Goal: Information Seeking & Learning: Learn about a topic

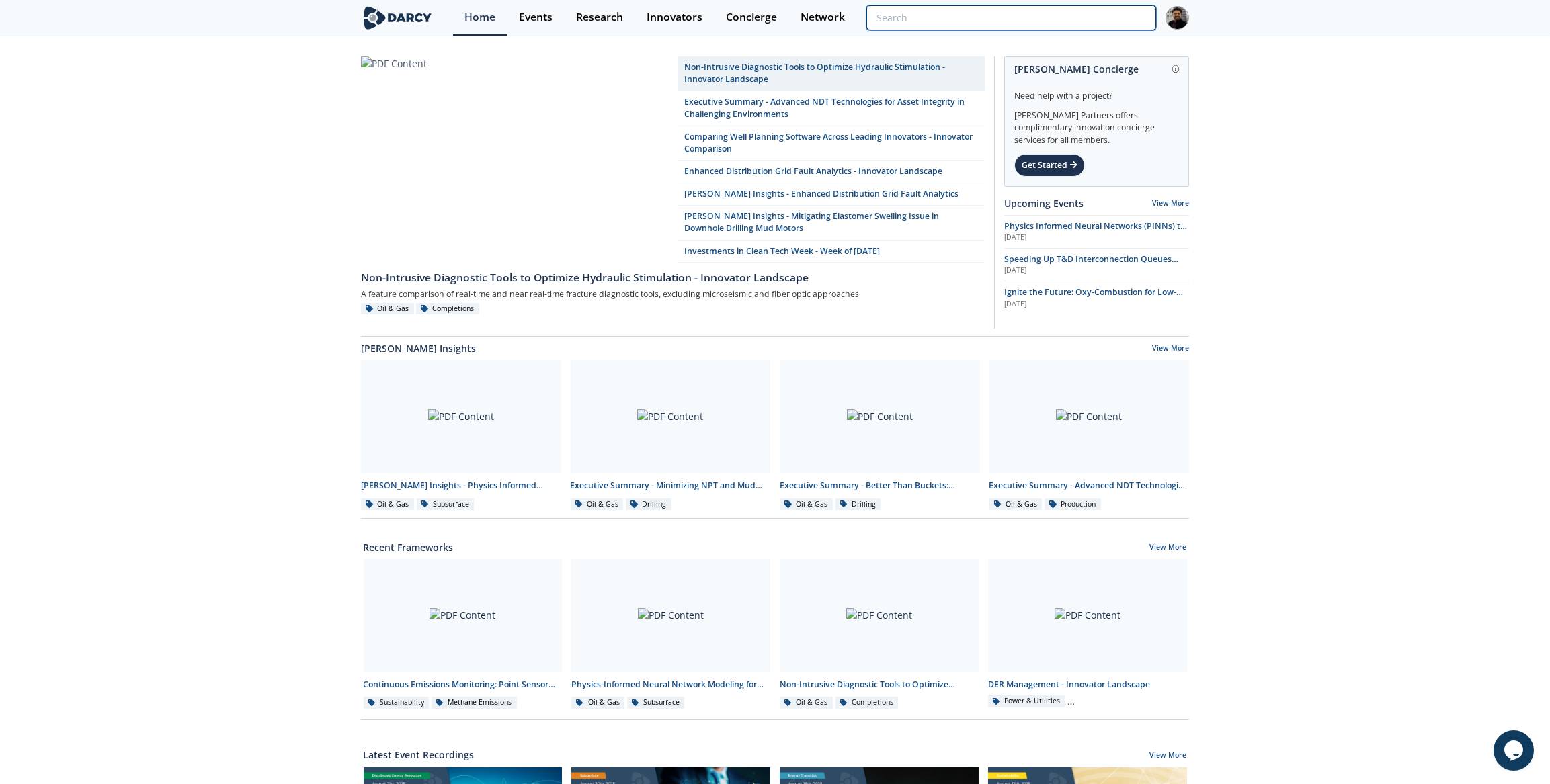
click at [1084, 25] on input "search" at bounding box center [1011, 17] width 290 height 25
paste input "Zefiro Methane"
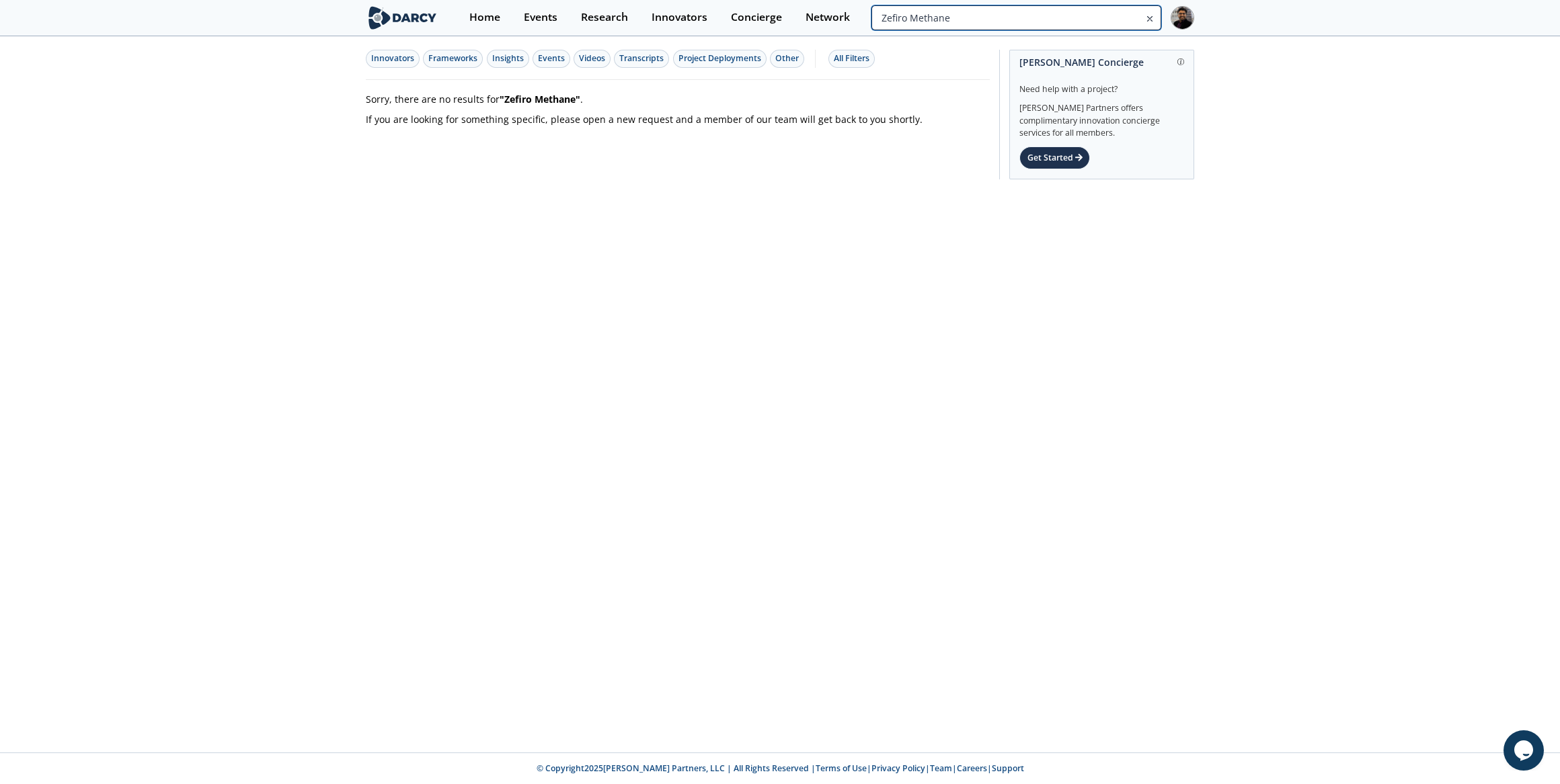
click at [1071, 13] on input "Zefiro Methane" at bounding box center [1015, 17] width 290 height 25
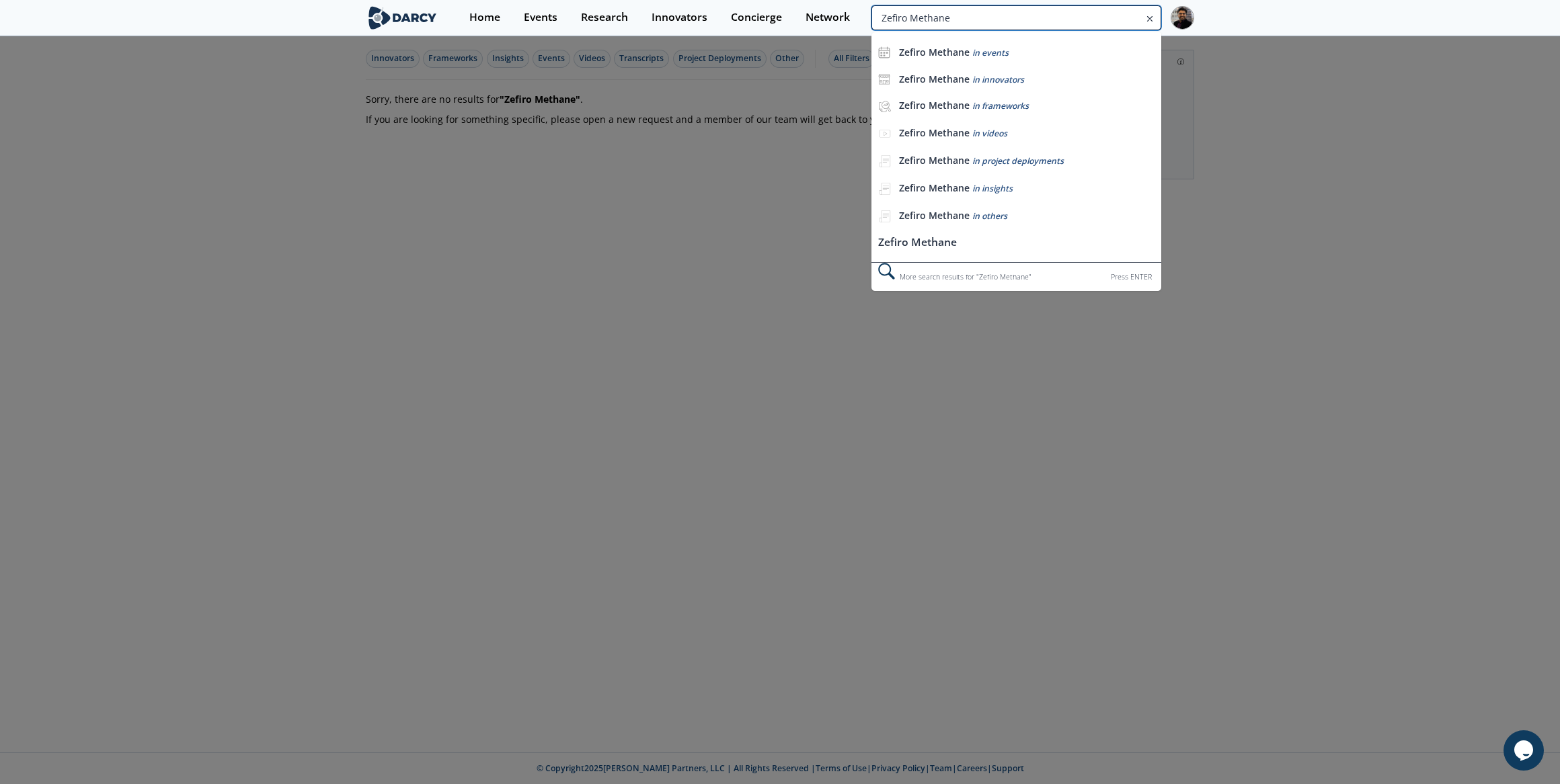
click at [1071, 13] on input "Zefiro Methane" at bounding box center [1015, 17] width 290 height 25
click at [1070, 13] on input "Zefiro Methane" at bounding box center [1015, 17] width 290 height 25
type input "carbon credit"
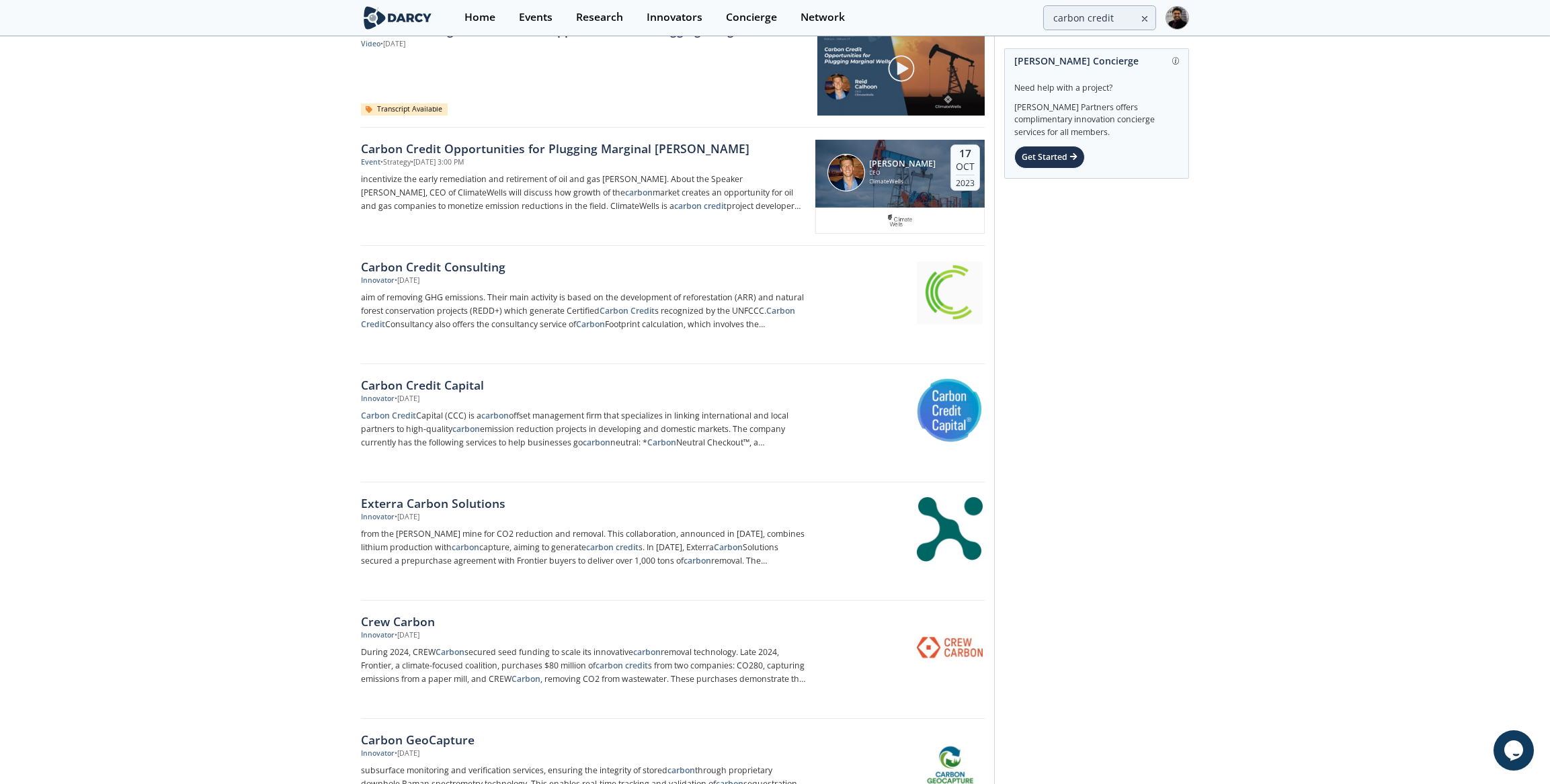
scroll to position [183, 0]
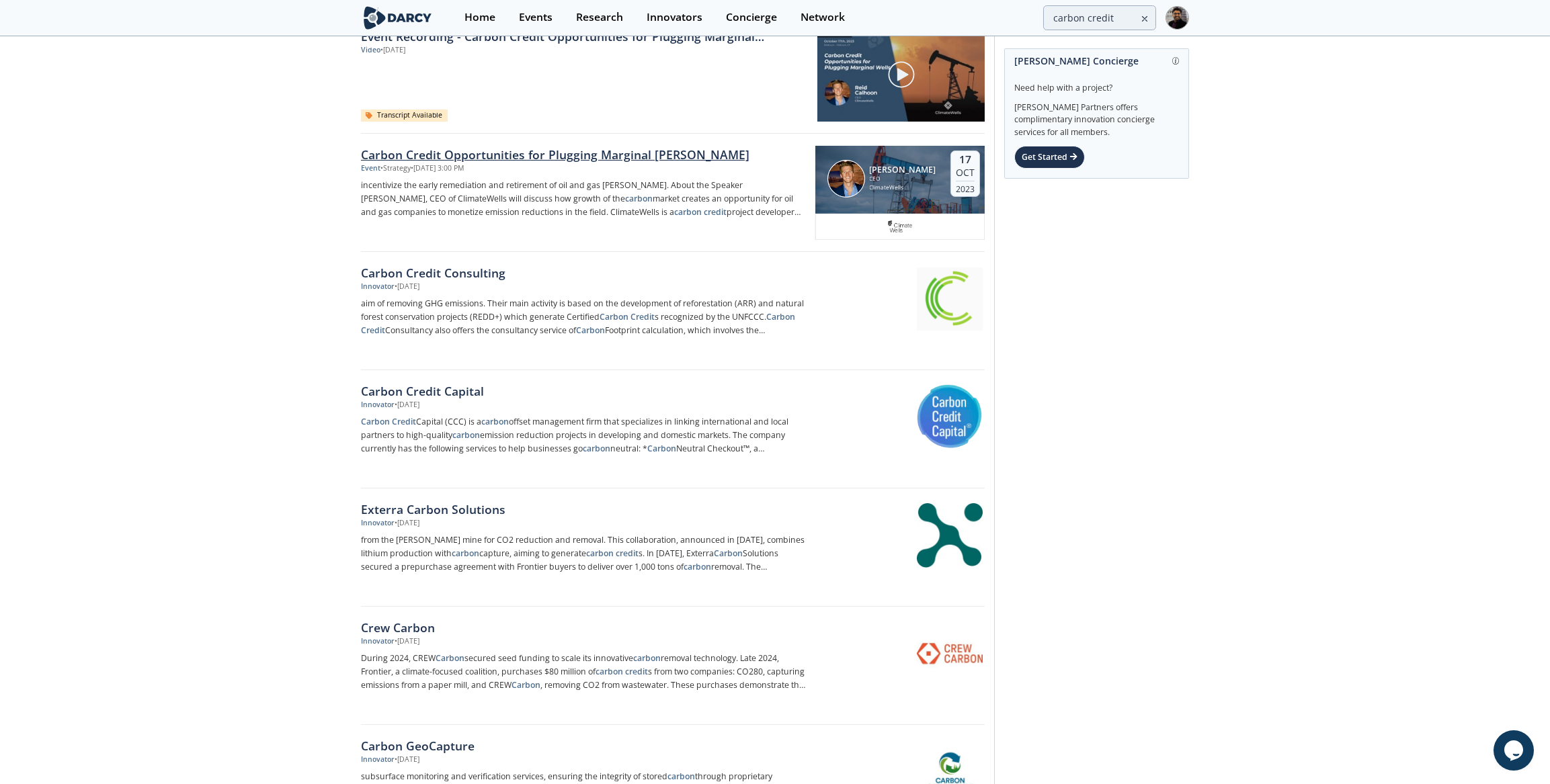
click at [421, 154] on div "Carbon Credit Opportunities for Plugging Marginal Wells" at bounding box center [583, 155] width 445 height 17
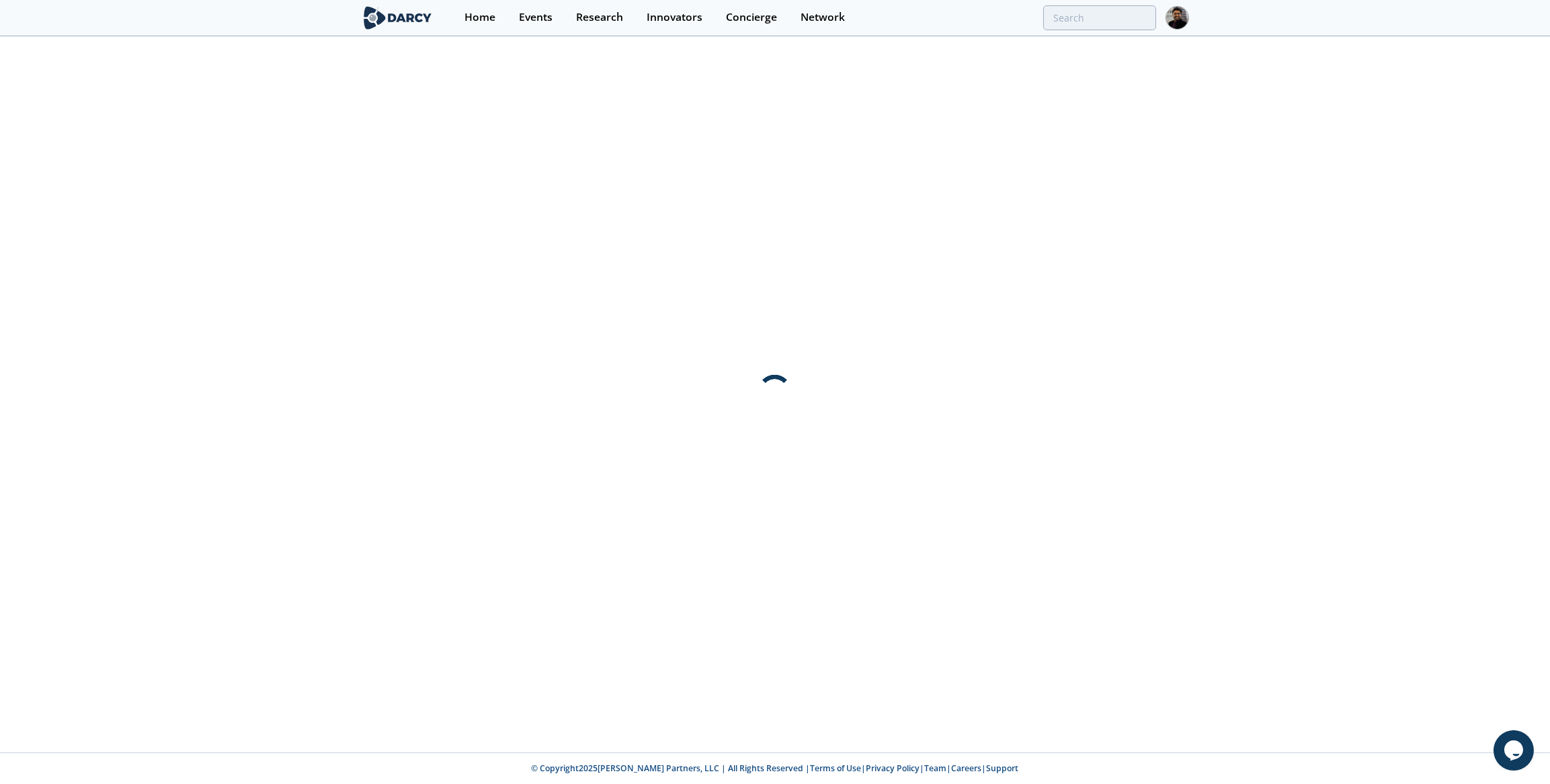
scroll to position [0, 0]
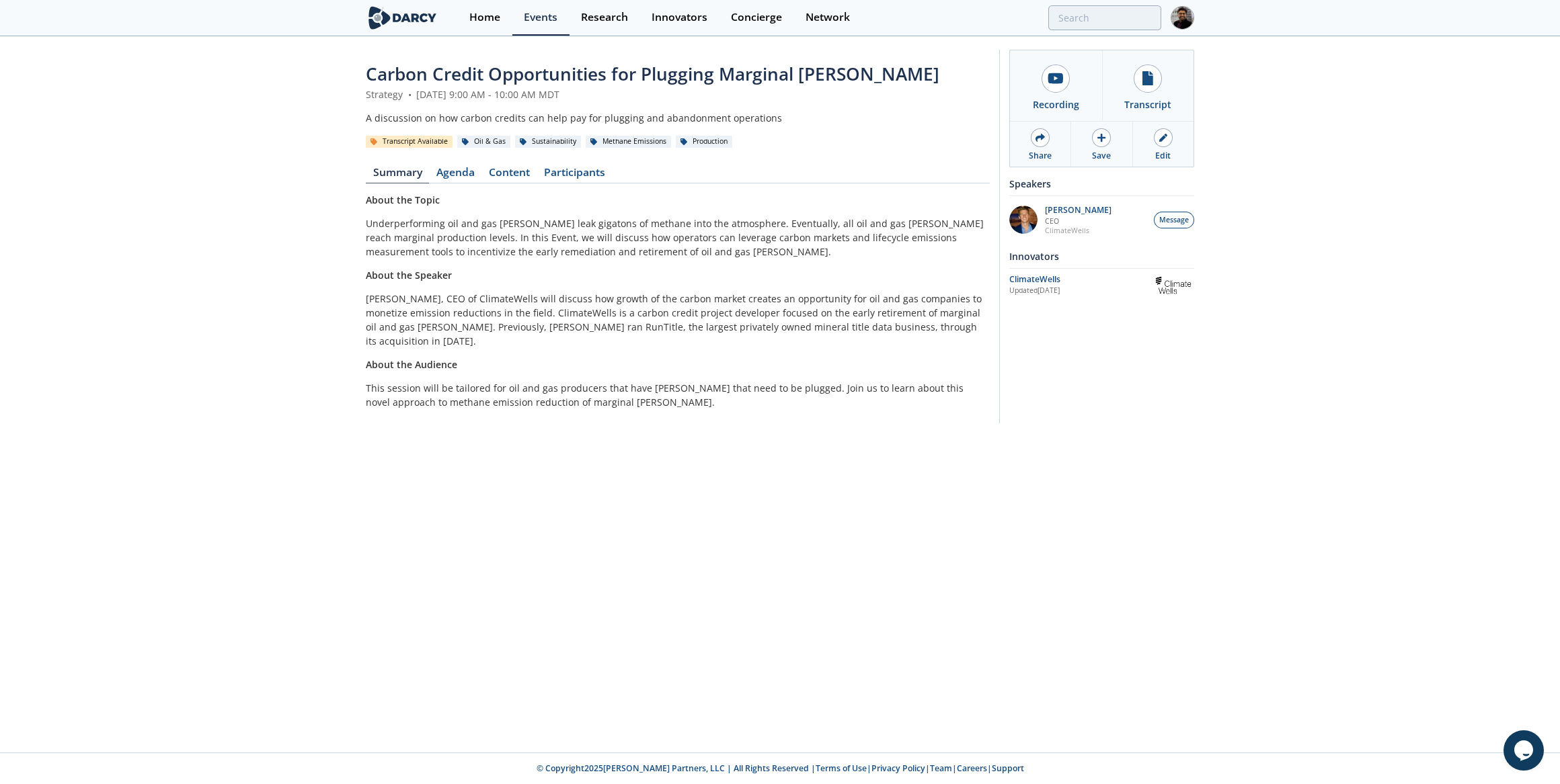
click at [1165, 275] on img at bounding box center [1173, 286] width 42 height 24
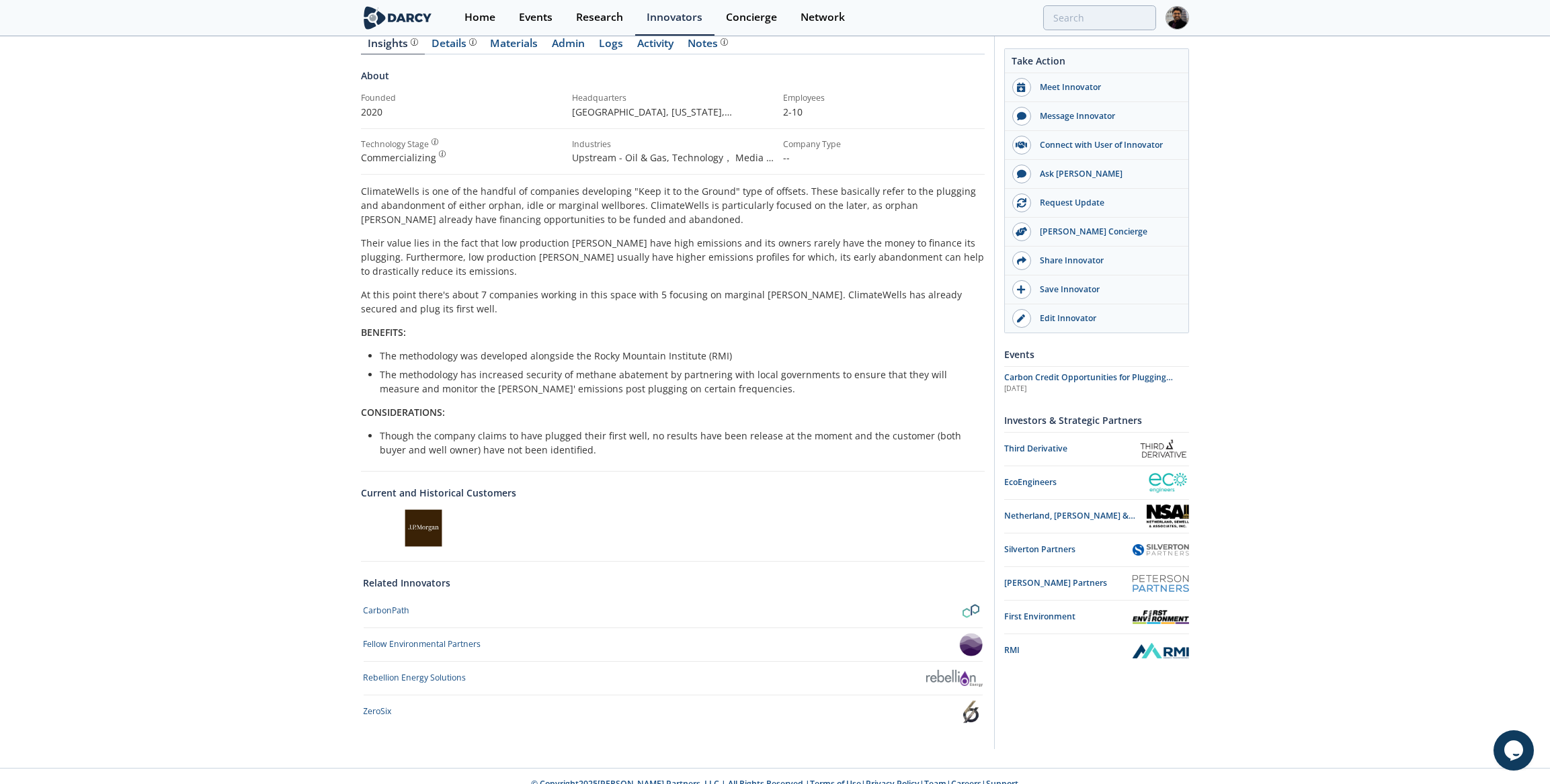
scroll to position [170, 0]
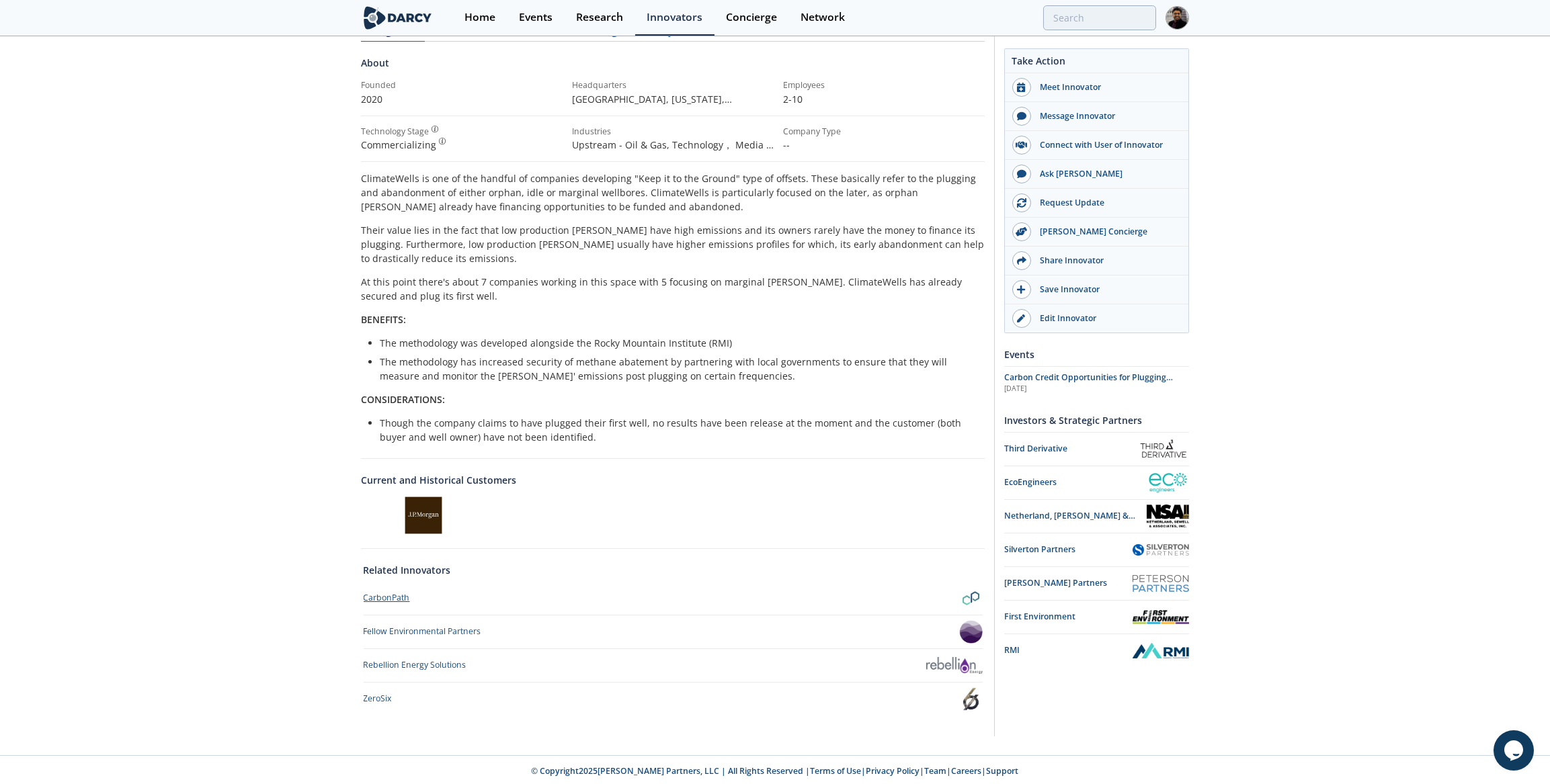
click at [381, 595] on div "CarbonPath" at bounding box center [387, 598] width 46 height 12
click at [372, 694] on div "ZeroSix" at bounding box center [378, 698] width 29 height 12
click at [414, 634] on div "Fellow Environmental Partners" at bounding box center [422, 631] width 117 height 12
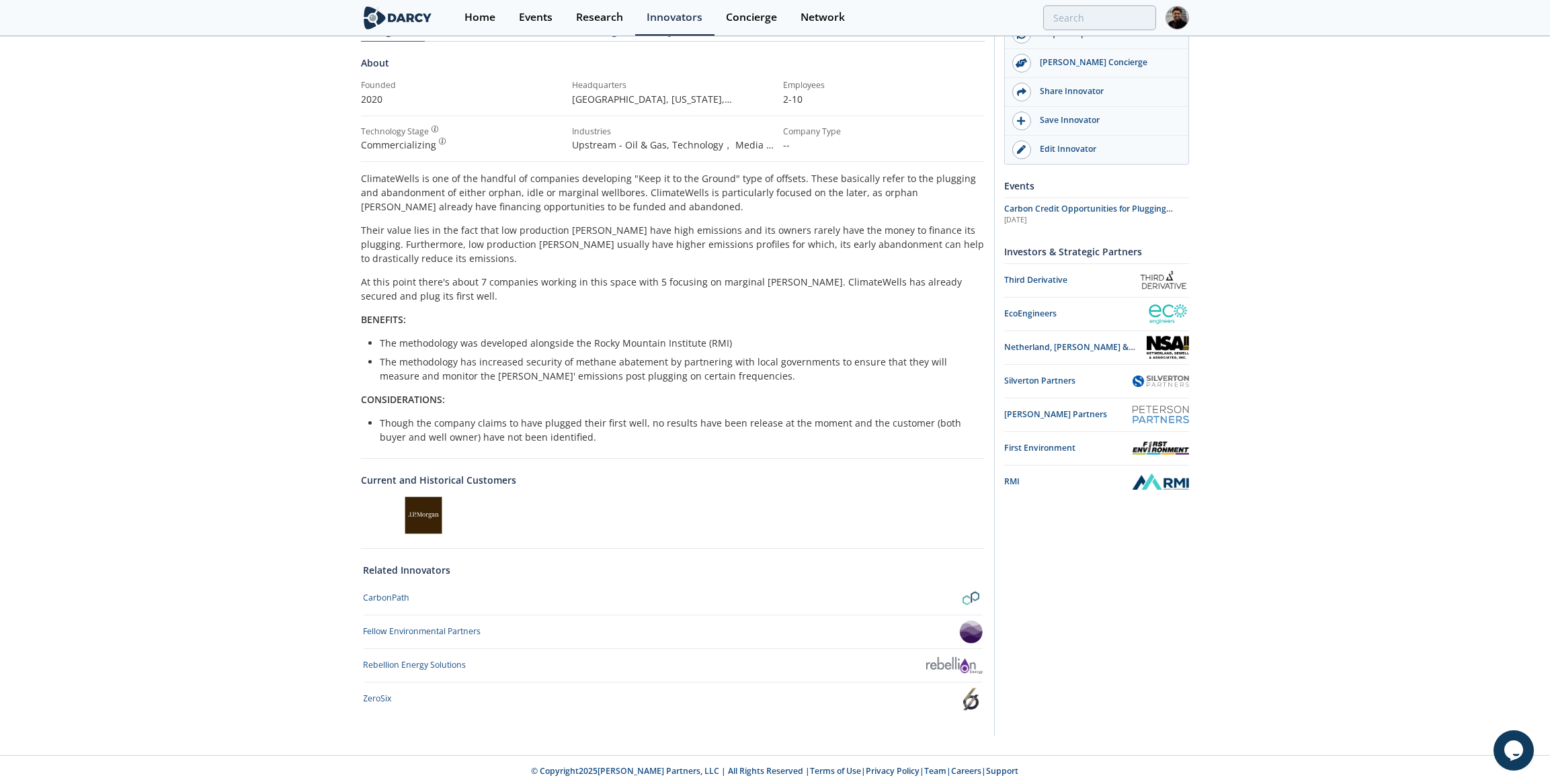
scroll to position [0, 0]
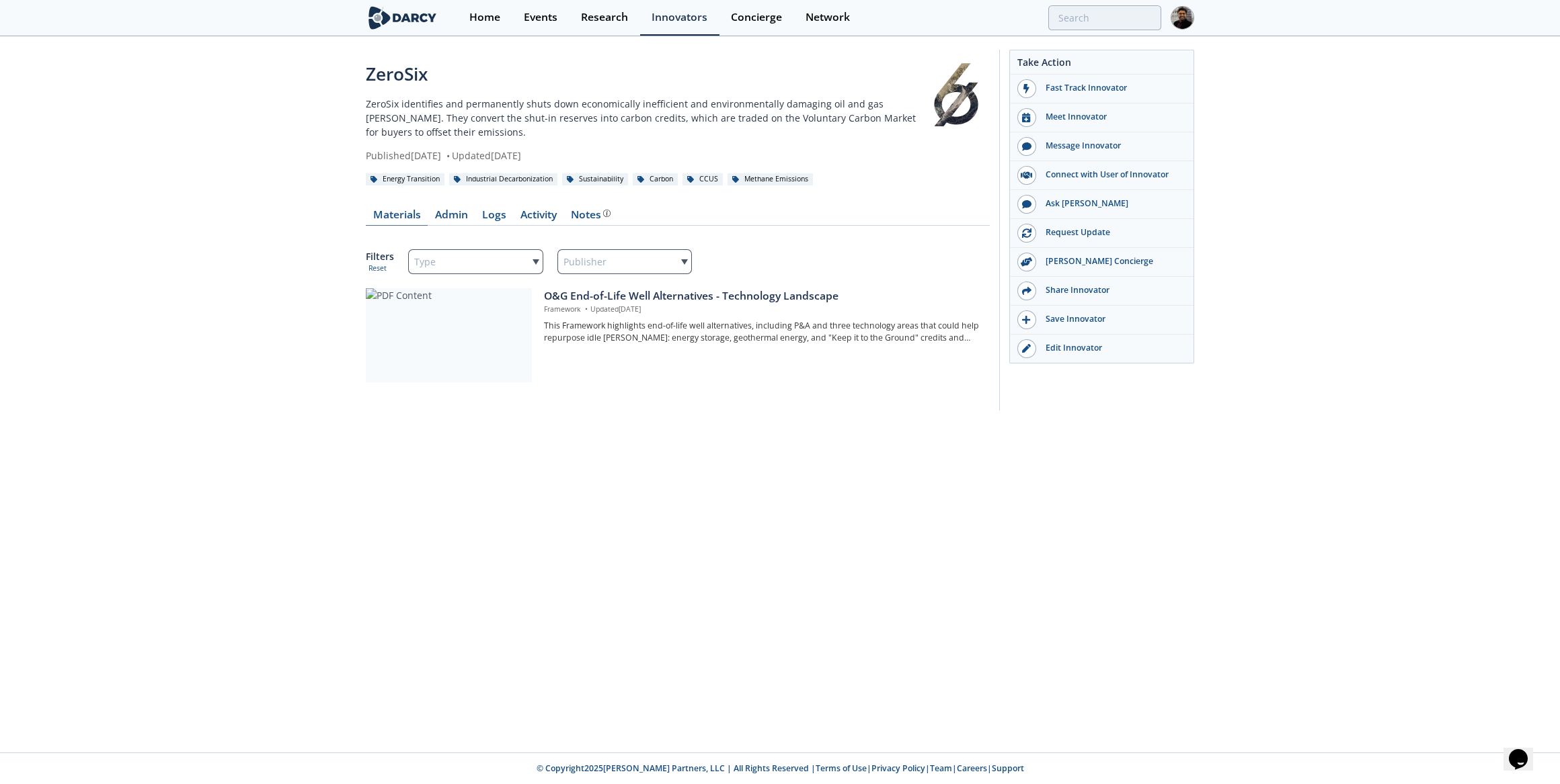
click at [414, 216] on link "Materials" at bounding box center [397, 217] width 62 height 16
click at [440, 213] on link "Admin" at bounding box center [451, 217] width 47 height 16
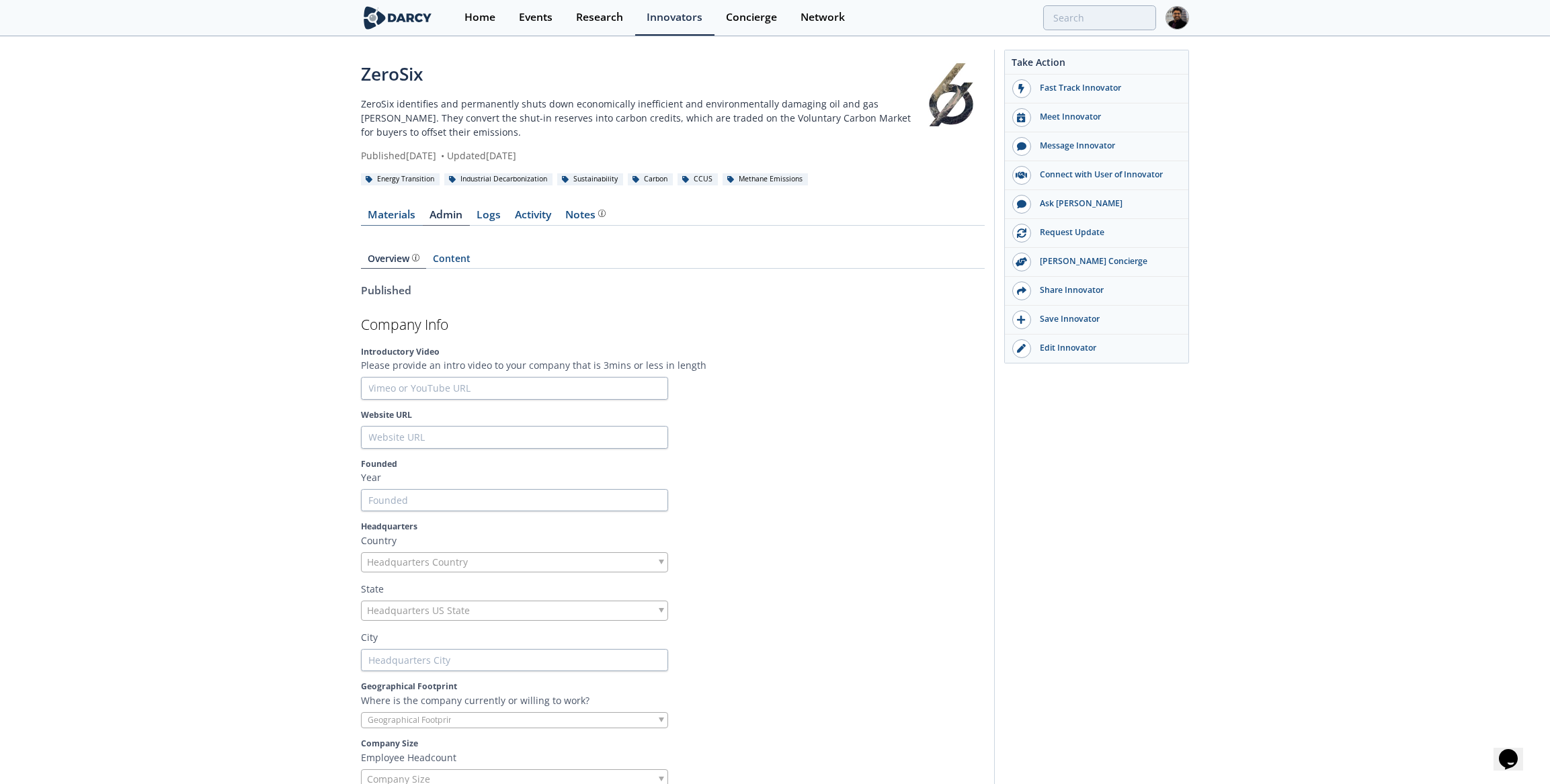
click at [390, 214] on link "Materials" at bounding box center [392, 217] width 62 height 16
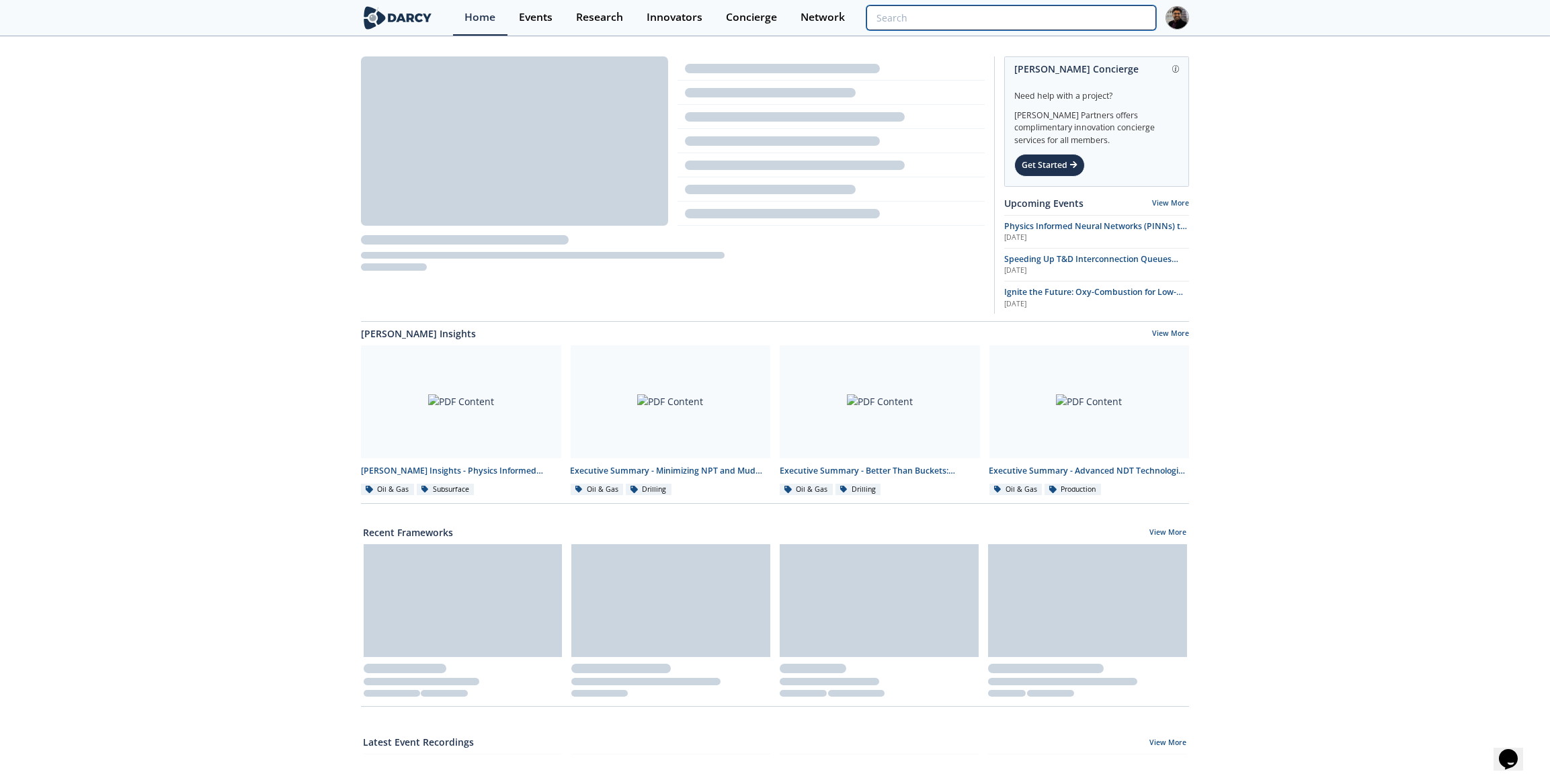
click at [1052, 25] on input "search" at bounding box center [1011, 17] width 290 height 25
paste input "Breakwater Vantage"
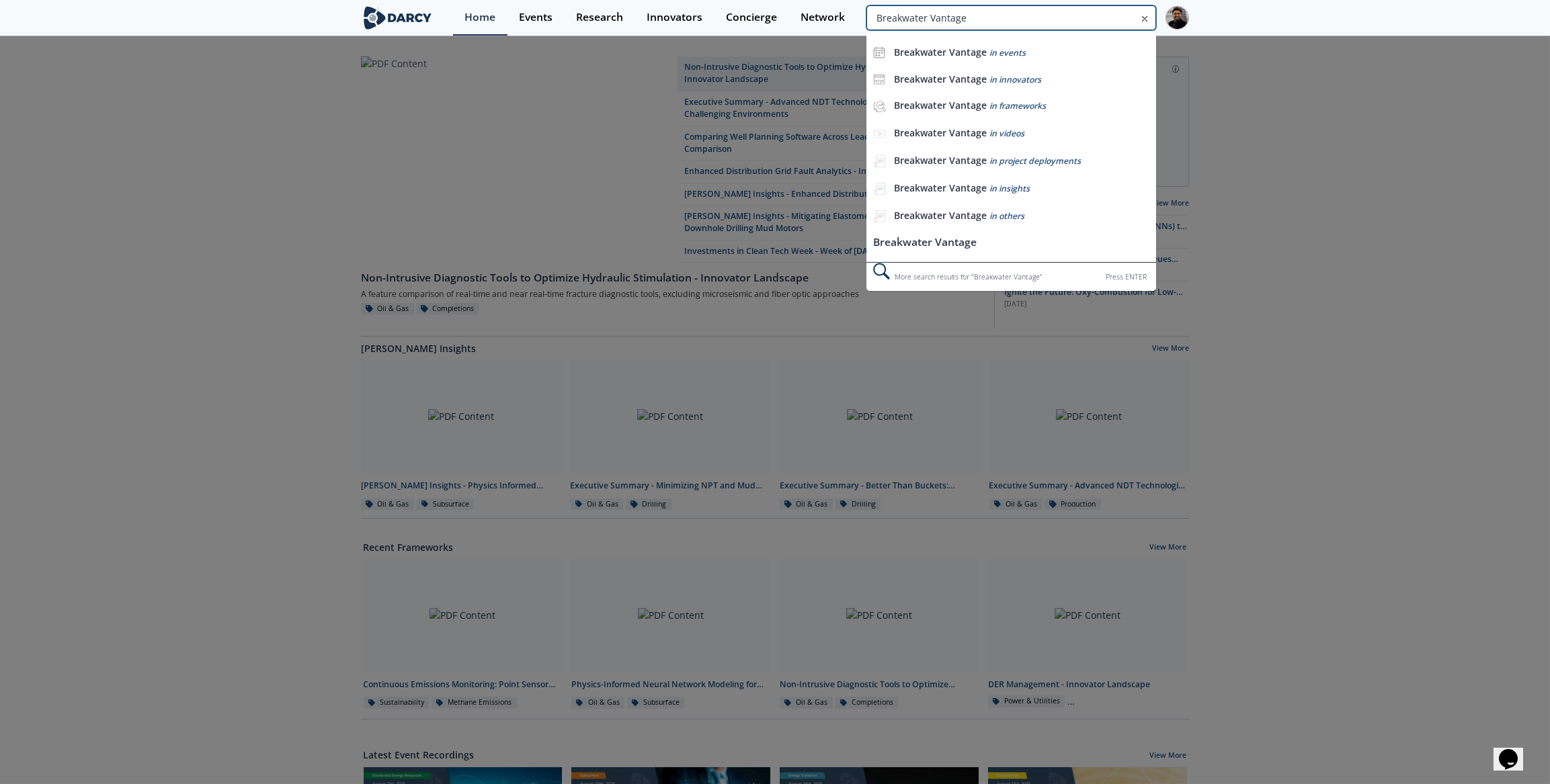
type input "Breakwater Vantage"
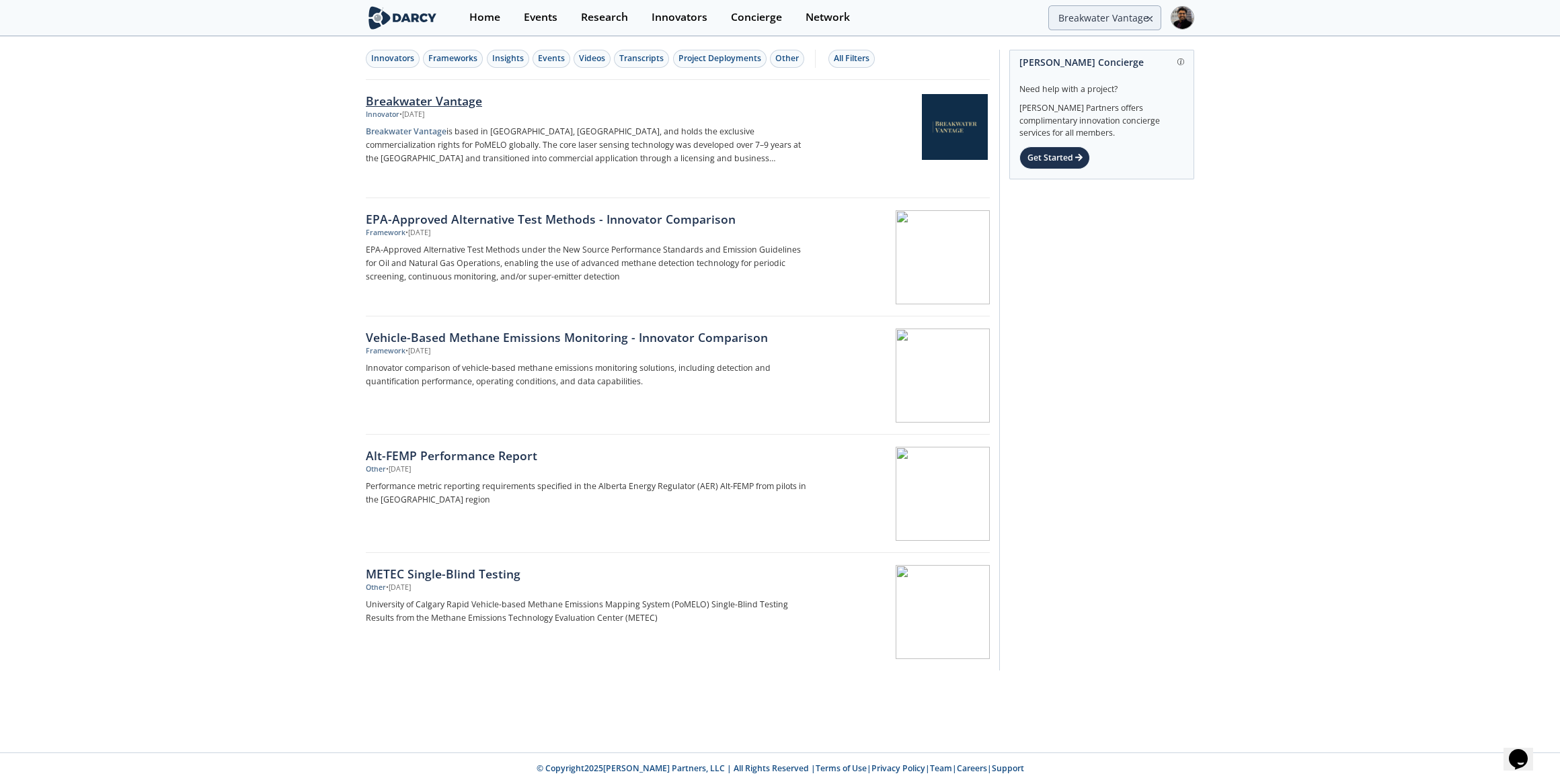
click at [444, 92] on div "Breakwater Vantage" at bounding box center [588, 101] width 445 height 17
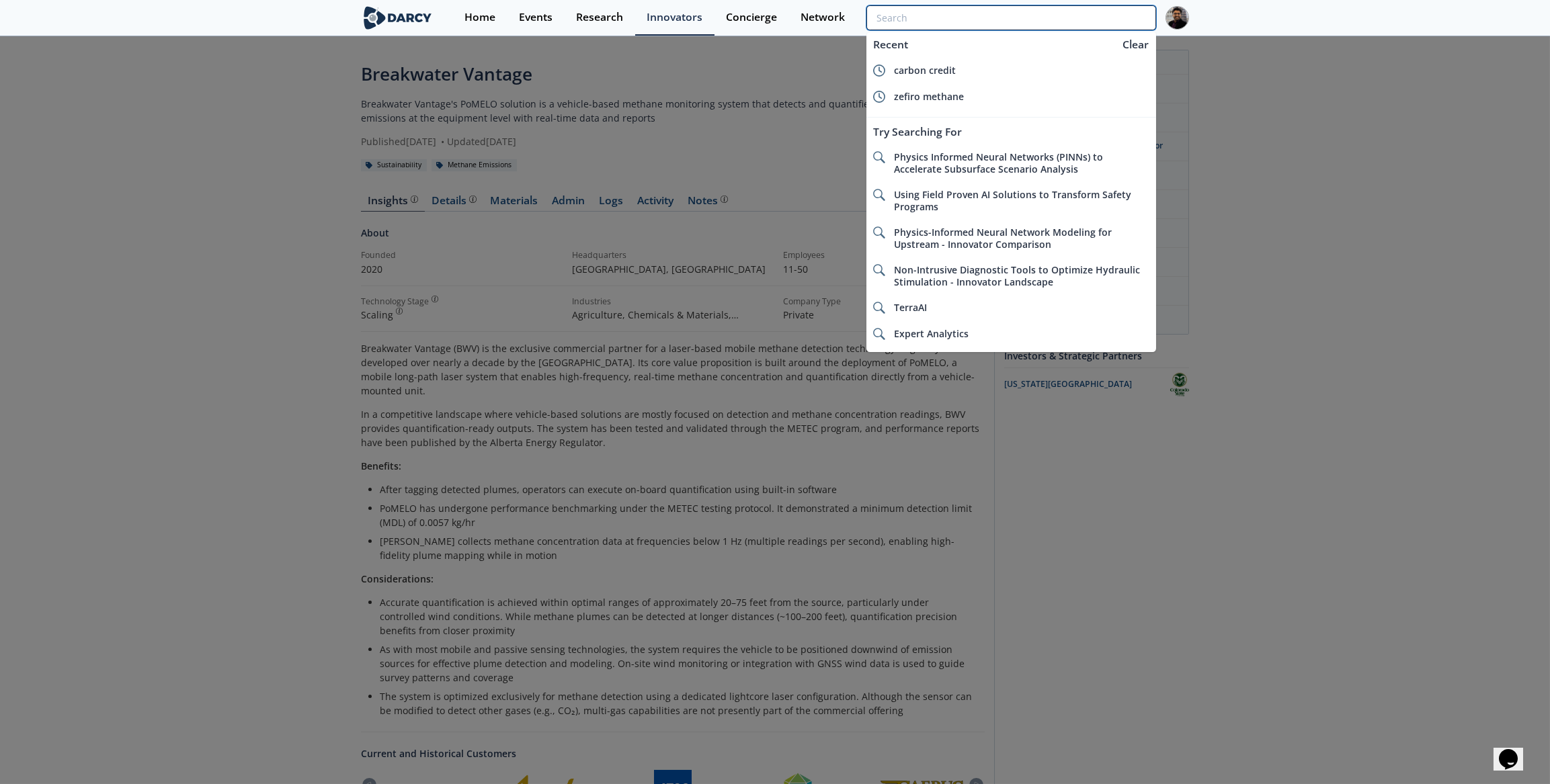
click at [1099, 21] on input "search" at bounding box center [1011, 17] width 290 height 25
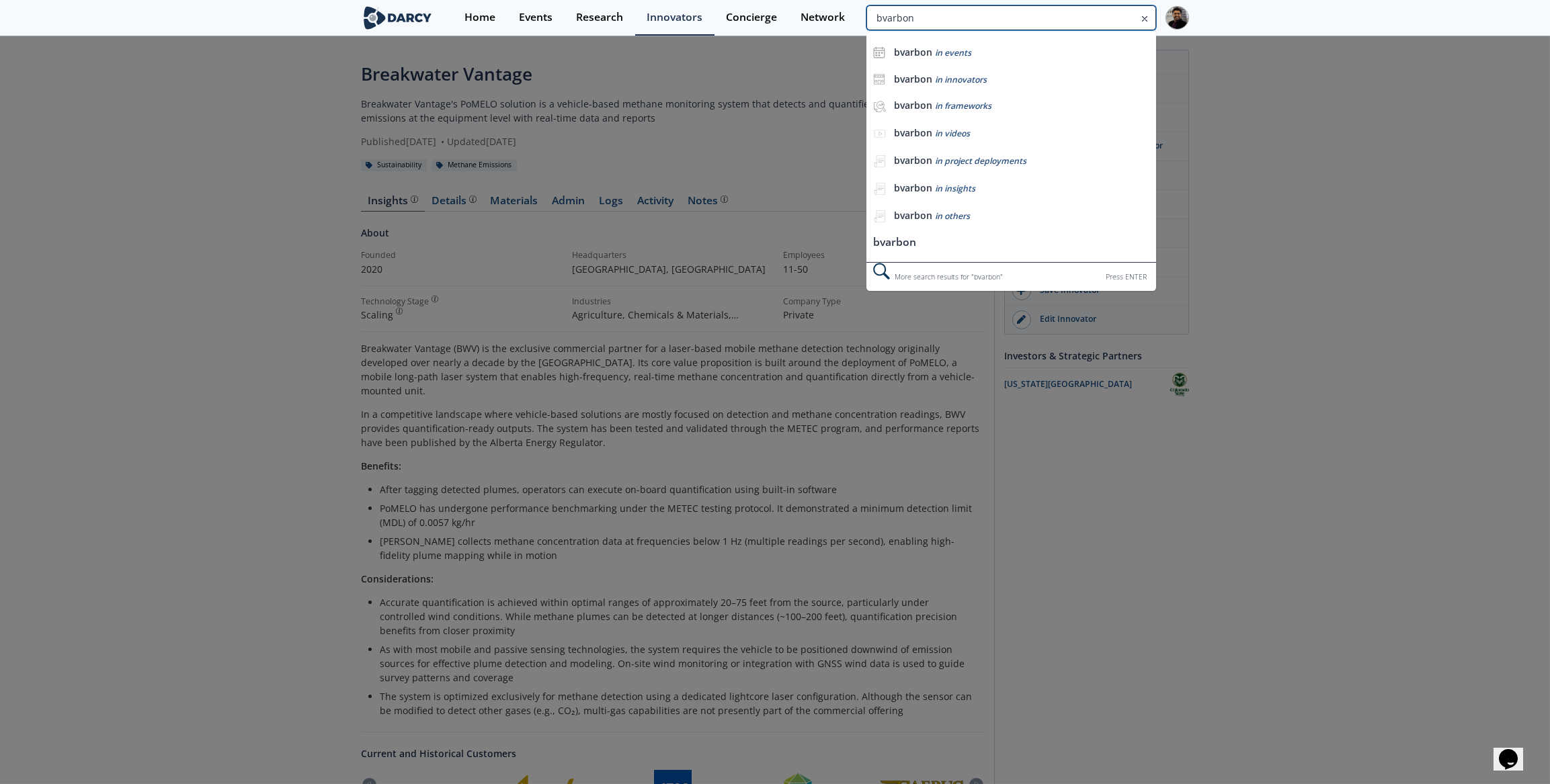
click at [885, 17] on input "bvarbon" at bounding box center [1011, 17] width 290 height 25
type input "bcarbon"
drag, startPoint x: 925, startPoint y: 69, endPoint x: 906, endPoint y: 78, distance: 21.0
click at [906, 78] on b "bcarbon" at bounding box center [913, 79] width 38 height 13
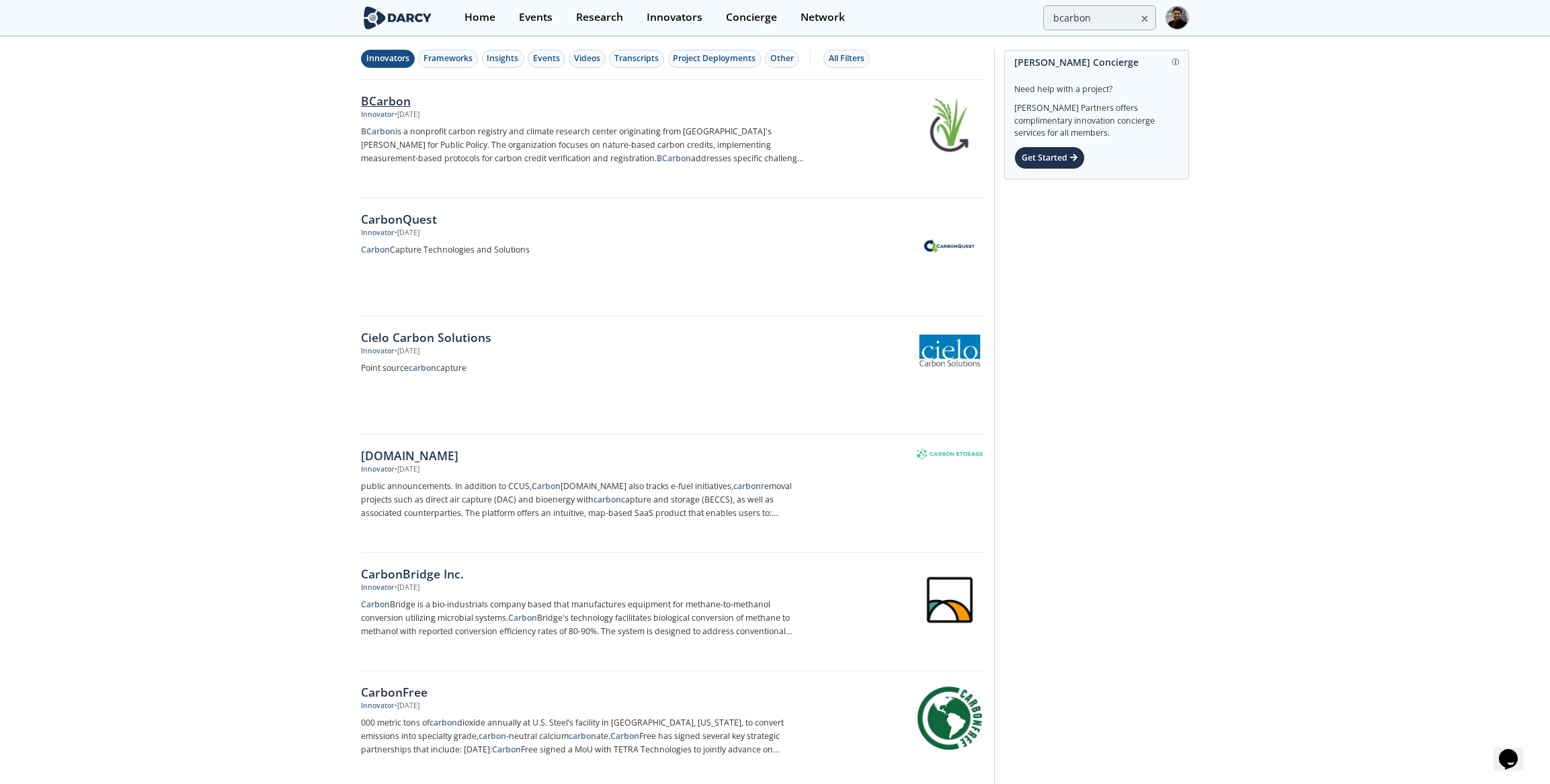
click at [387, 104] on div "BCarbon" at bounding box center [583, 101] width 445 height 17
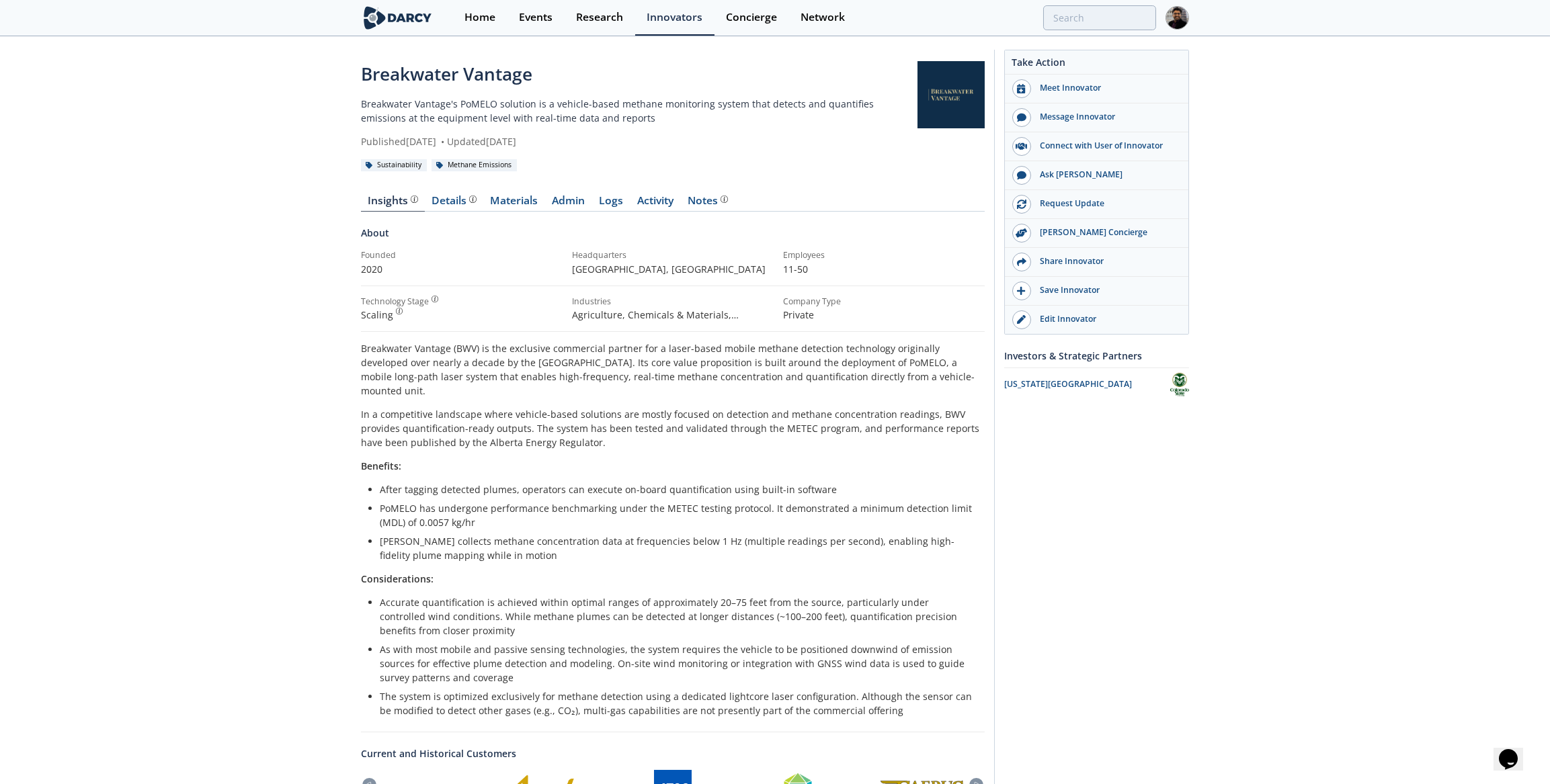
click at [1137, 2] on div "Home Events Research Innovators Concierge Network" at bounding box center [821, 17] width 736 height 36
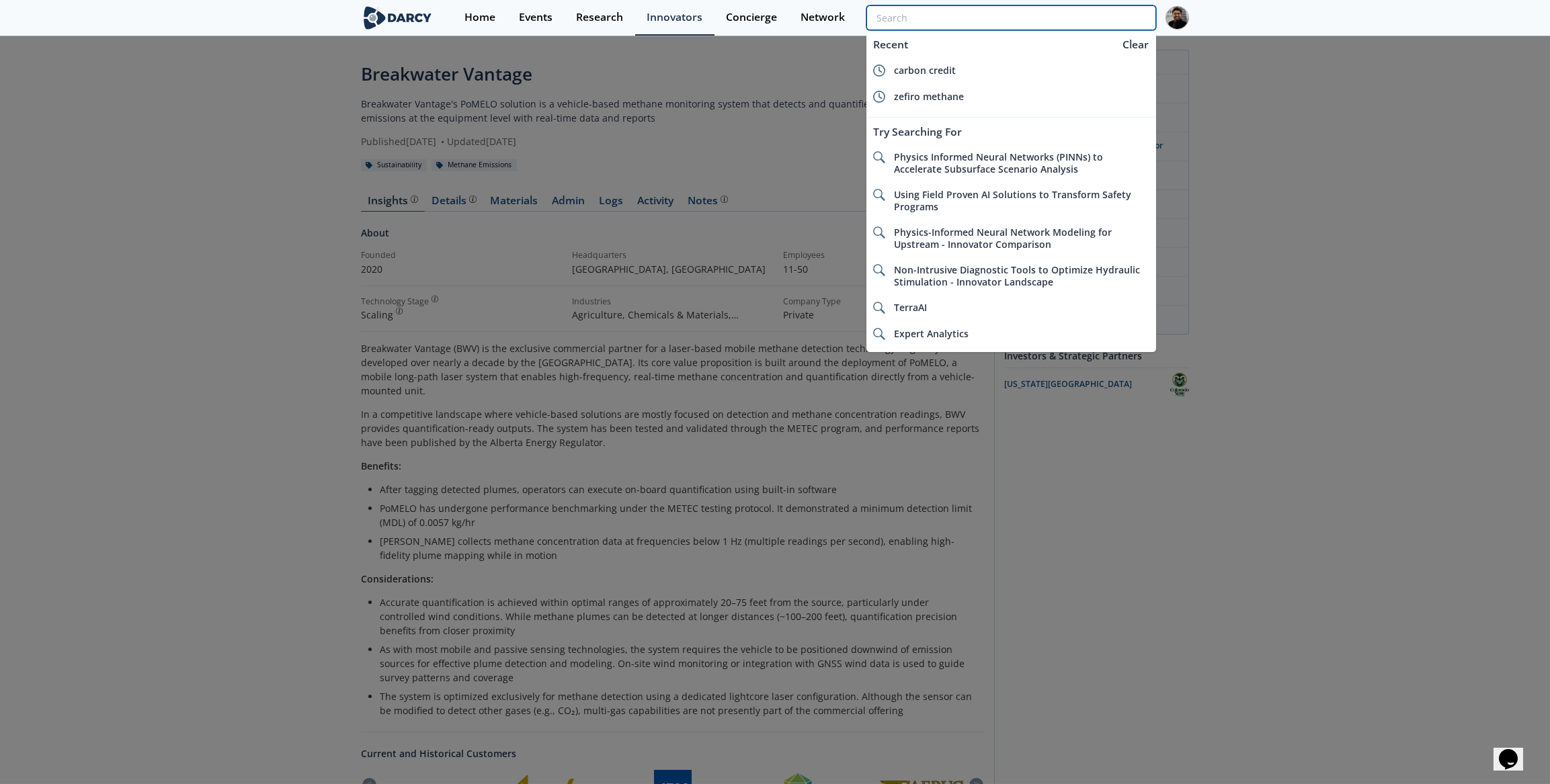
click at [1108, 9] on input "search" at bounding box center [1011, 17] width 290 height 25
paste input "Sendero"
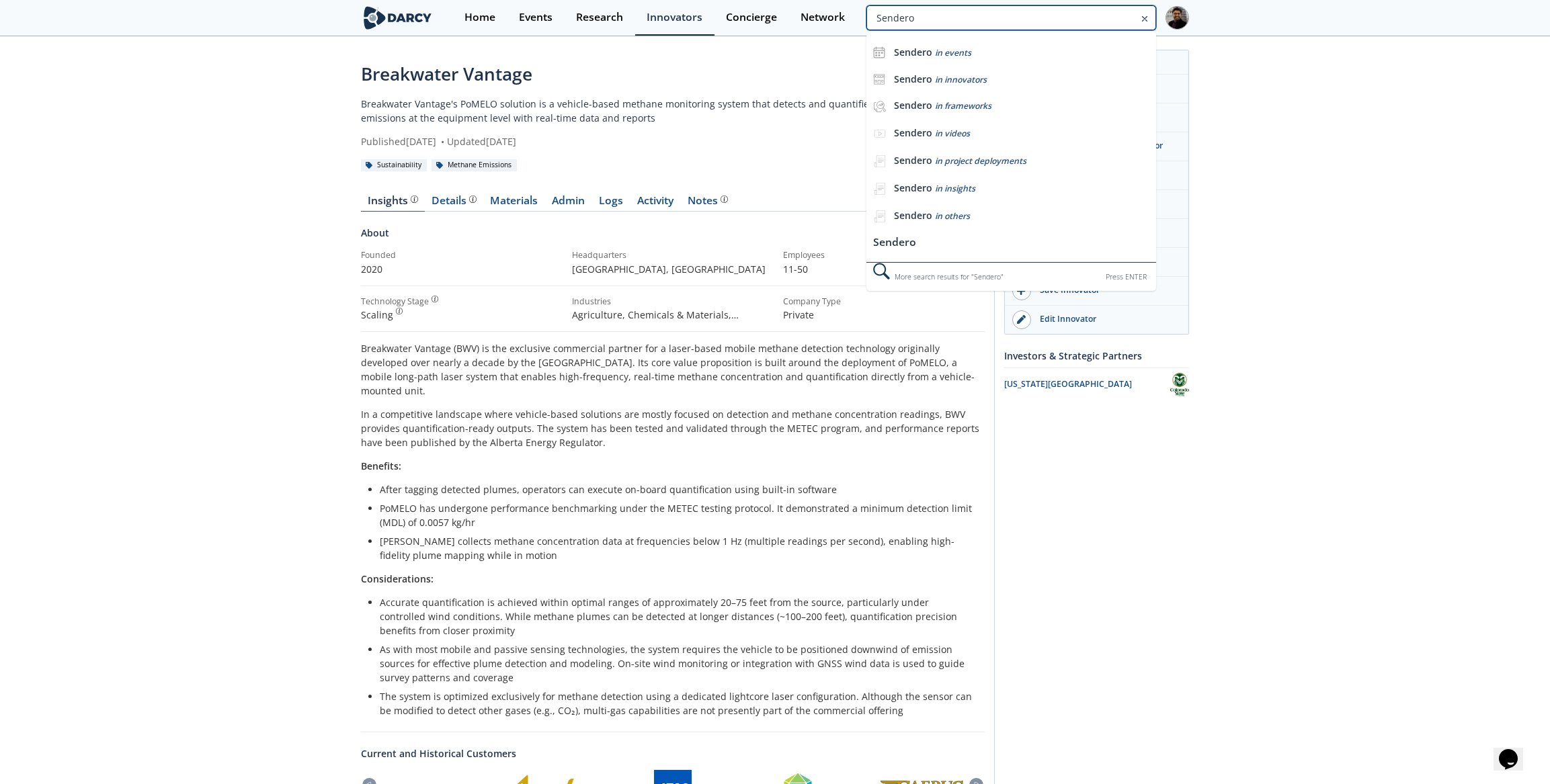
type input "Sendero"
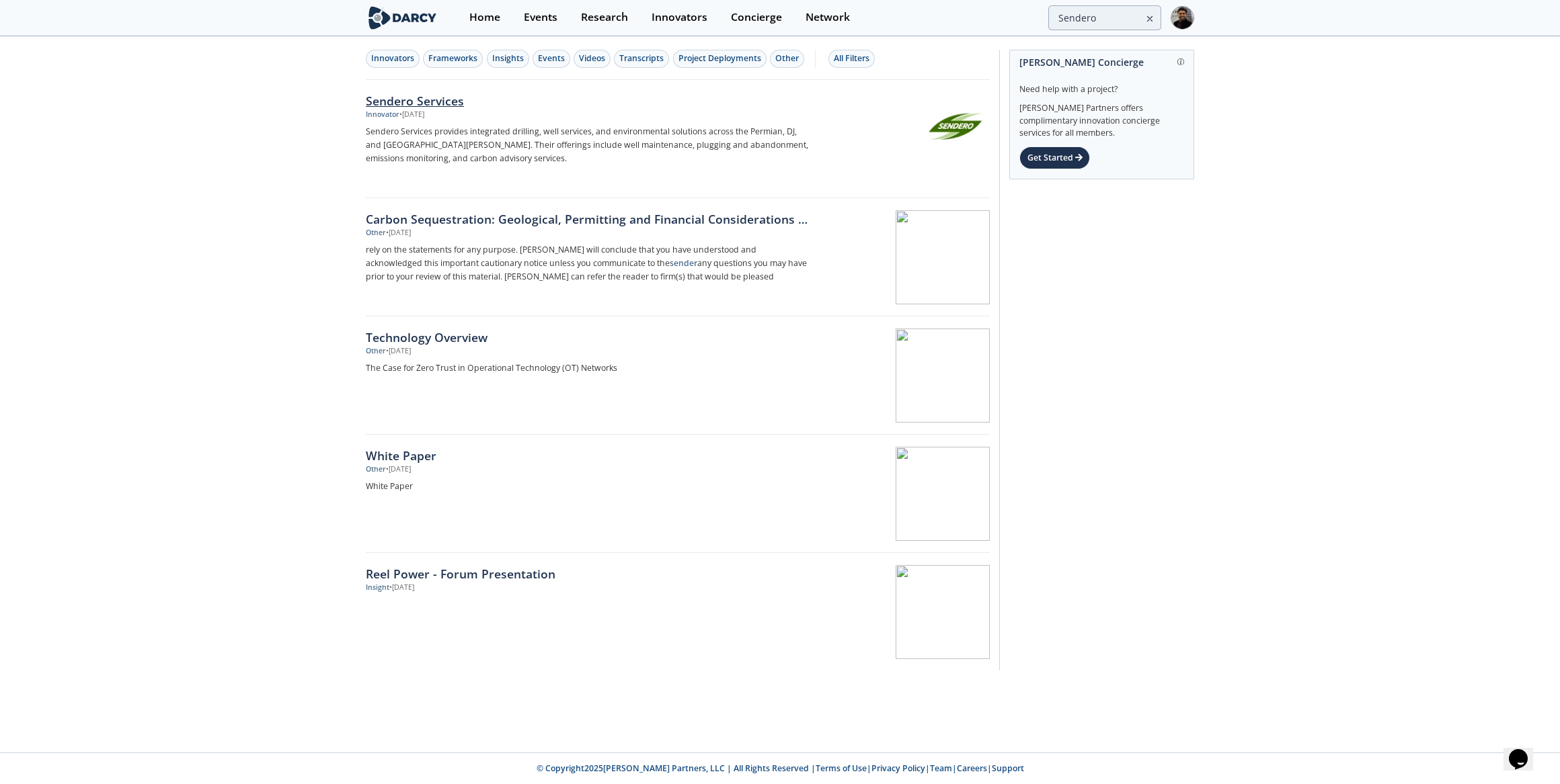
click at [464, 103] on div "Sendero Services" at bounding box center [588, 101] width 445 height 17
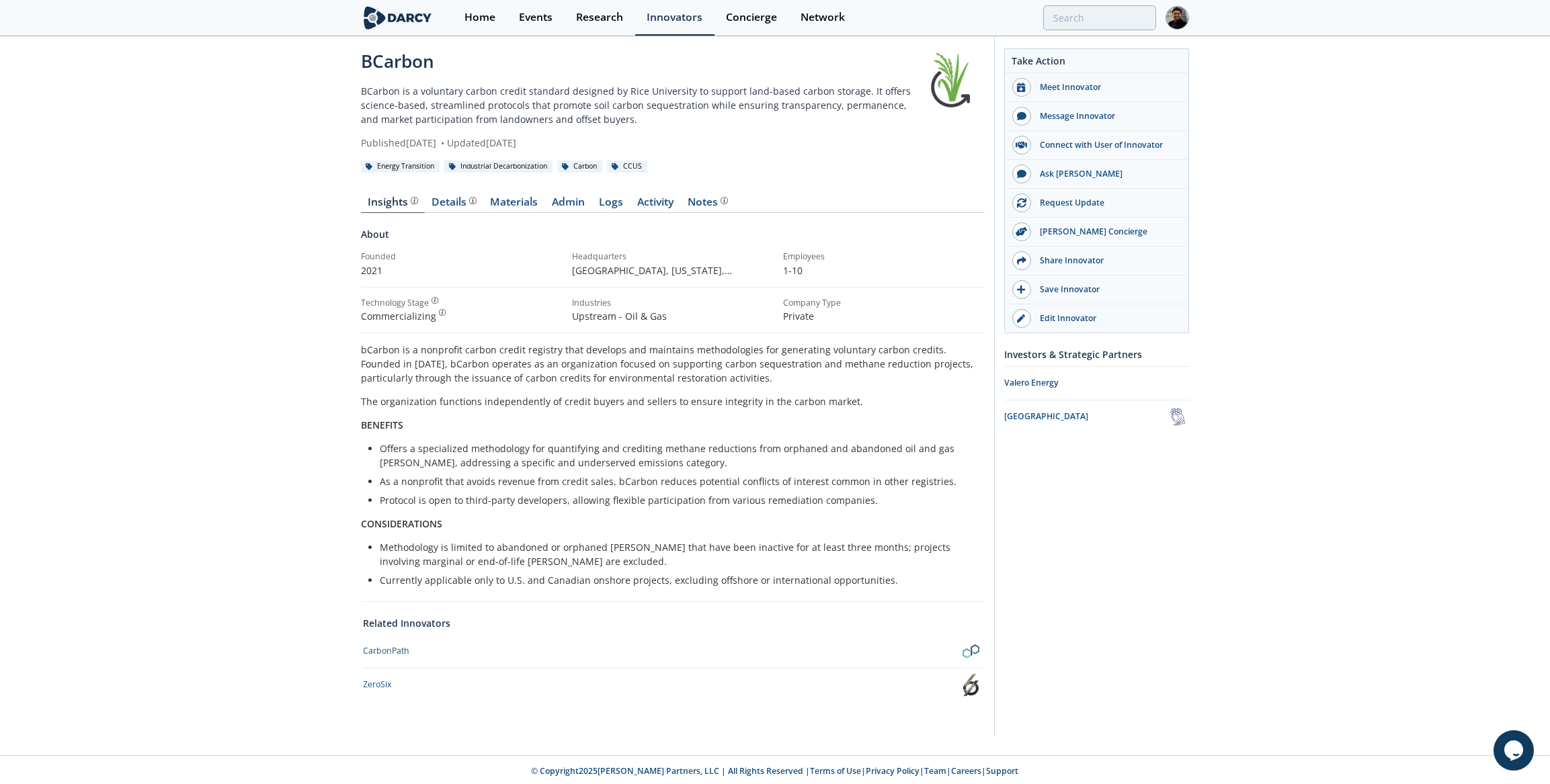
scroll to position [13, 0]
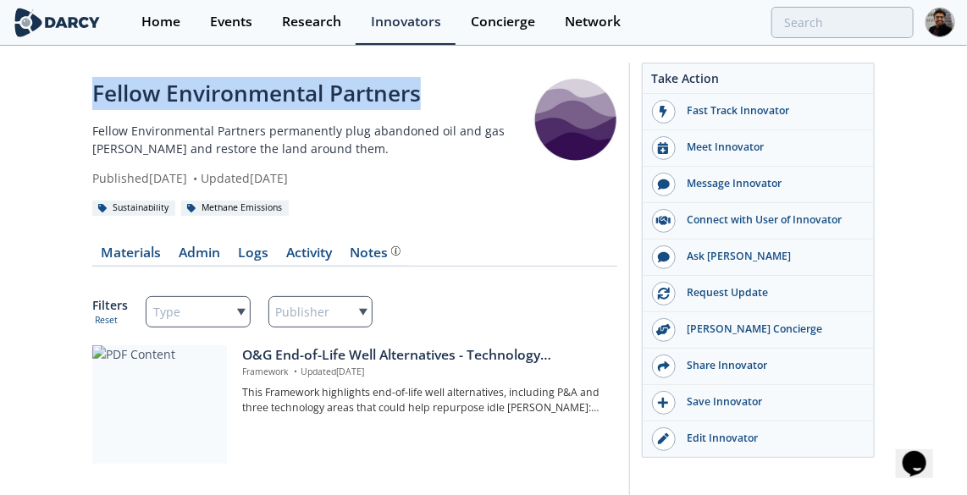
drag, startPoint x: 88, startPoint y: 97, endPoint x: 453, endPoint y: 95, distance: 365.0
click at [453, 95] on div "Fellow Environmental Partners Fellow Environmental Partners permanently plug ab…" at bounding box center [483, 285] width 967 height 476
copy div "Fellow Environmental Partners"
click at [287, 150] on p "Fellow Environmental Partners permanently plug abandoned oil and gas wells and …" at bounding box center [312, 140] width 440 height 36
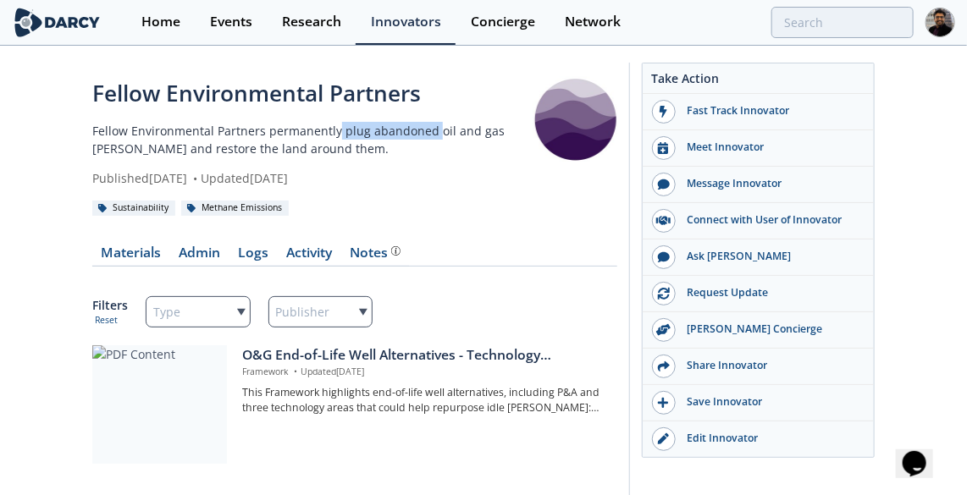
drag, startPoint x: 336, startPoint y: 129, endPoint x: 432, endPoint y: 126, distance: 95.7
click at [432, 126] on p "Fellow Environmental Partners permanently plug abandoned oil and gas wells and …" at bounding box center [312, 140] width 440 height 36
copy p "plug abandoned"
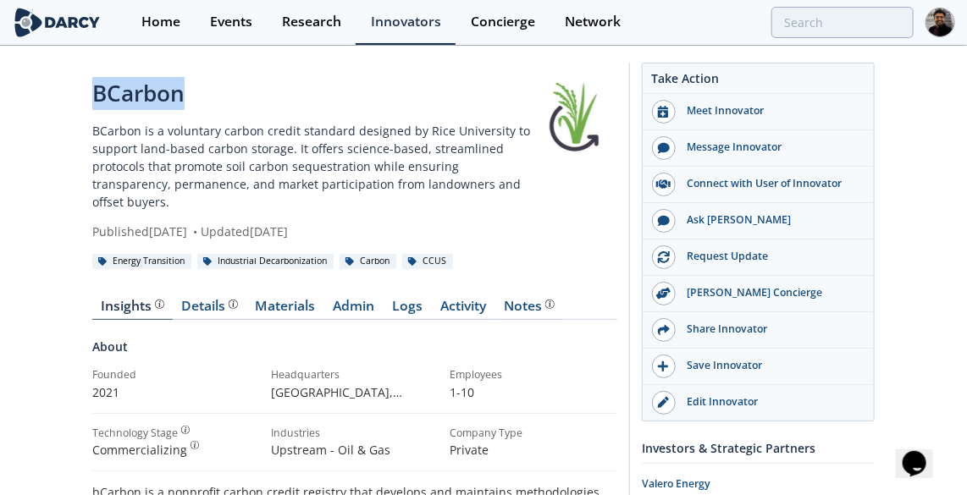
drag, startPoint x: 91, startPoint y: 90, endPoint x: 218, endPoint y: 90, distance: 127.9
copy div "BCarbon"
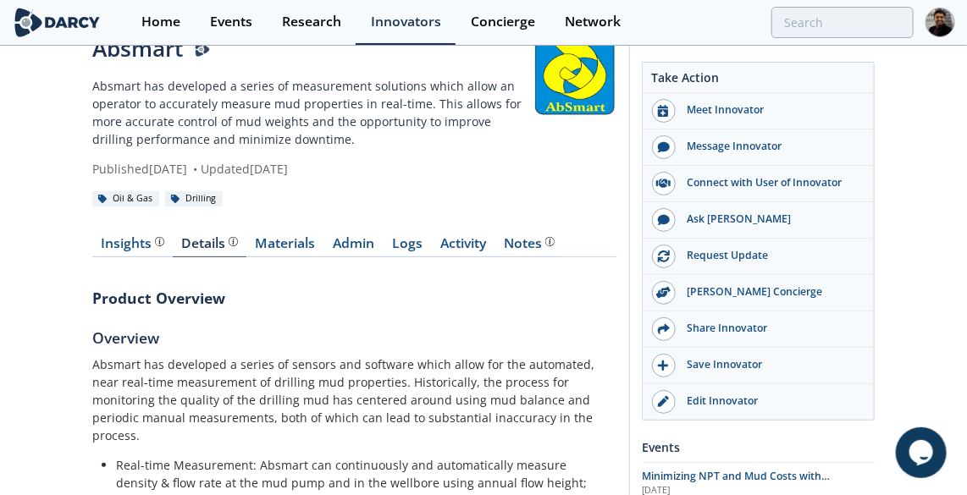
scroll to position [45, 0]
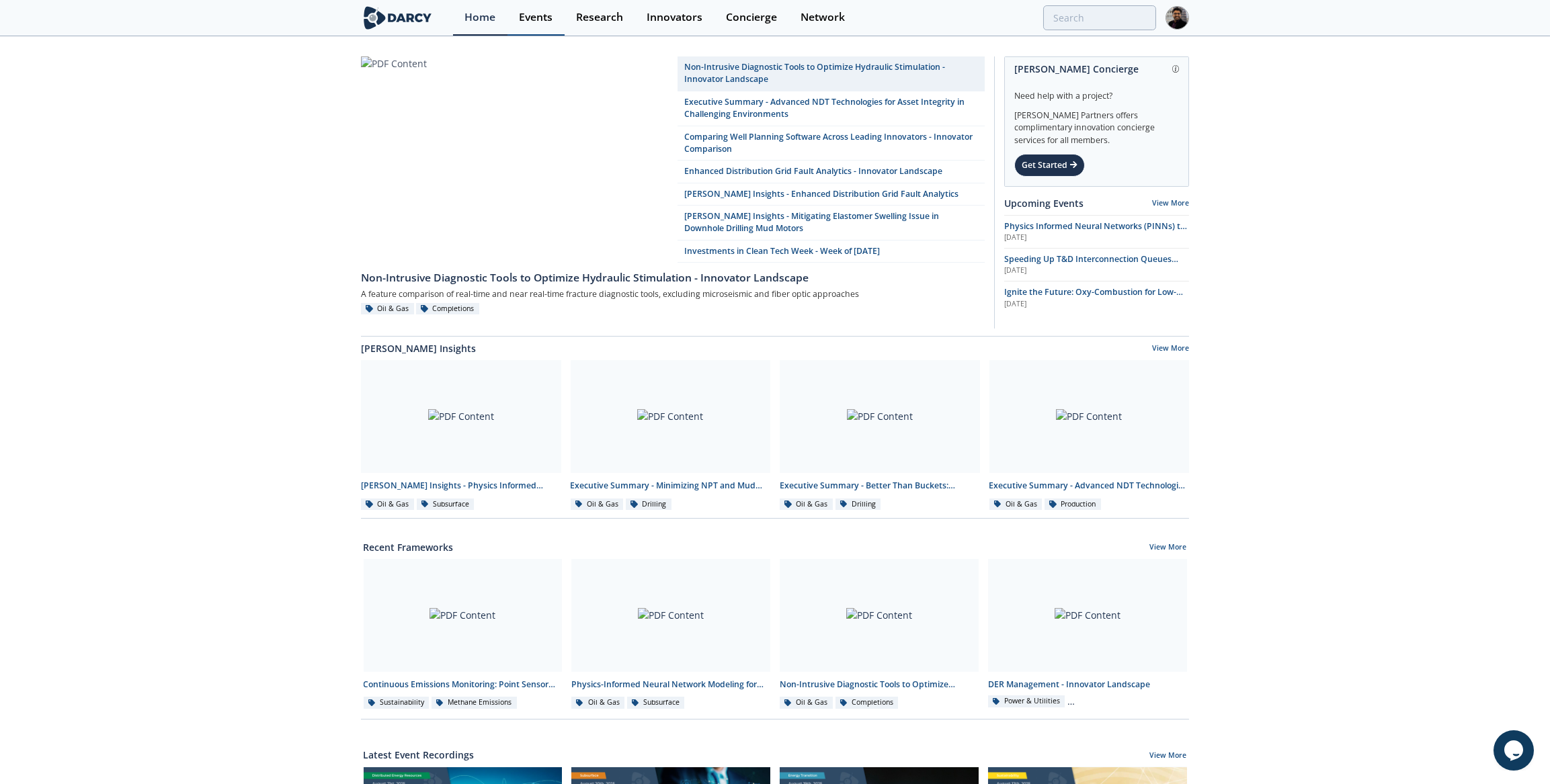
click at [539, 22] on div "Events" at bounding box center [536, 17] width 33 height 11
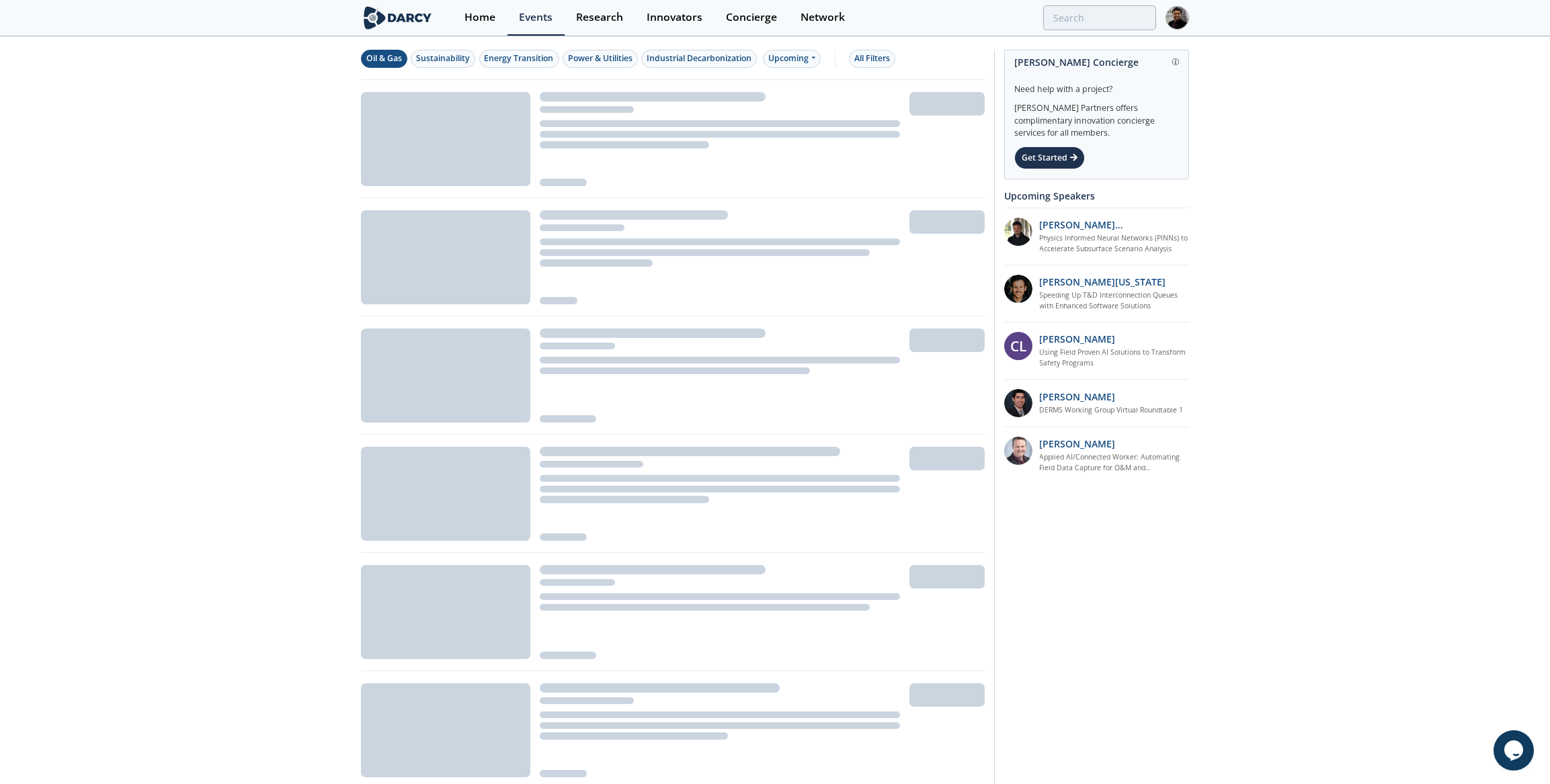
click at [396, 62] on div "Oil & Gas" at bounding box center [384, 58] width 36 height 12
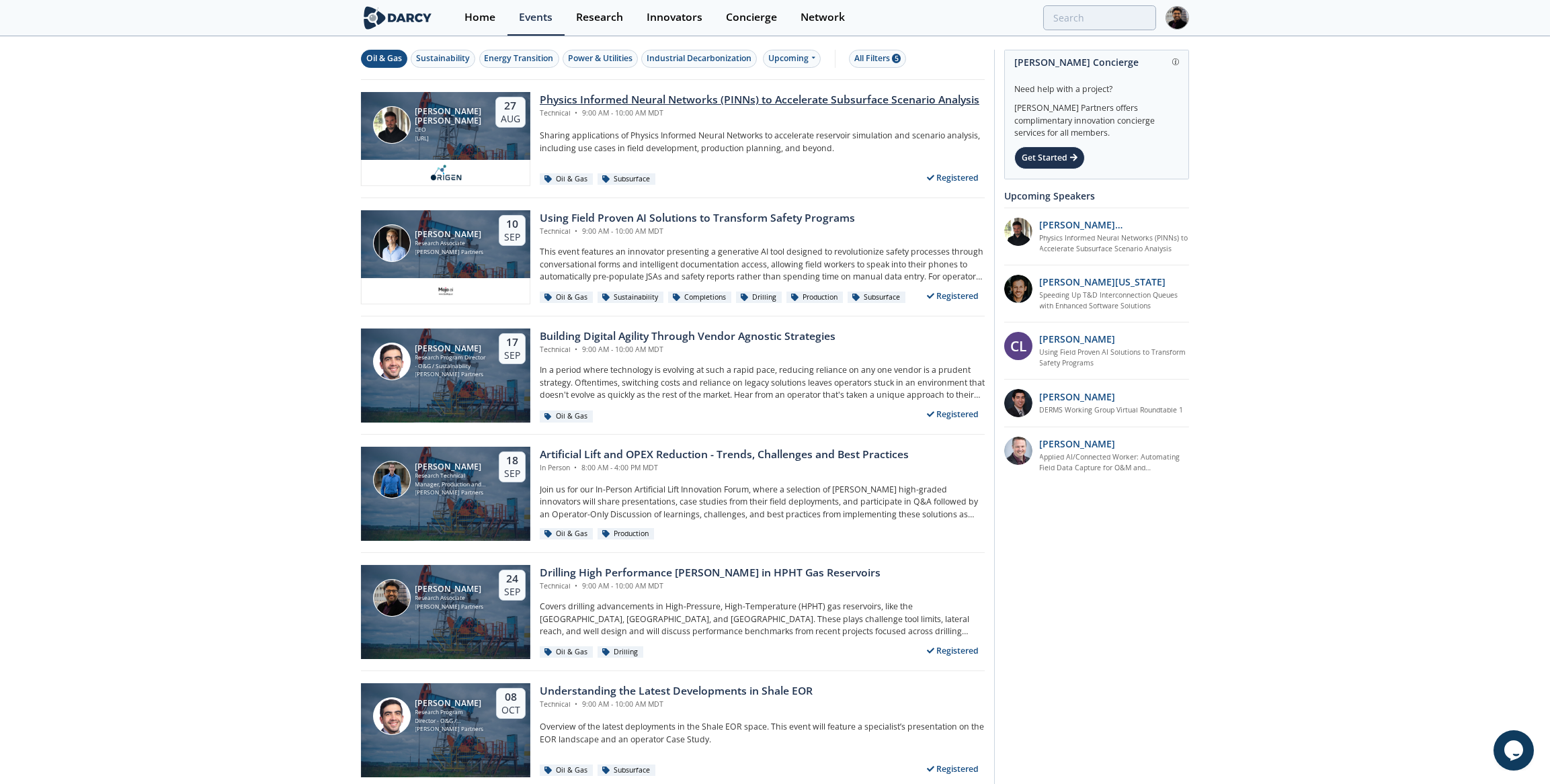
click at [383, 152] on div "[PERSON_NAME] [PERSON_NAME] CEO [URL] [DATE]" at bounding box center [445, 126] width 169 height 68
